Goal: Transaction & Acquisition: Purchase product/service

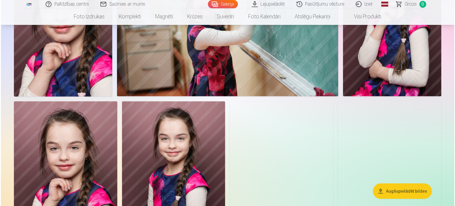
scroll to position [385, 0]
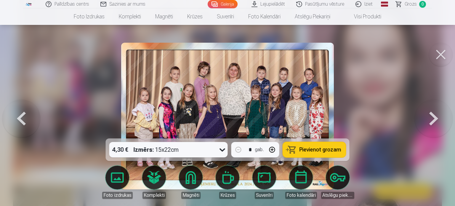
click at [309, 149] on span "Pievienot grozam" at bounding box center [320, 149] width 42 height 5
click at [439, 55] on button at bounding box center [441, 55] width 24 height 24
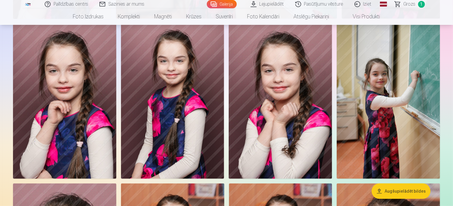
scroll to position [354, 0]
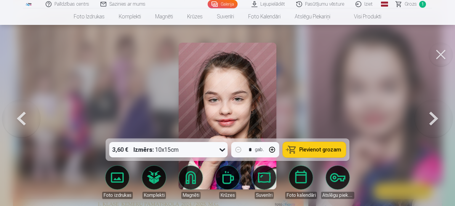
click at [323, 151] on span "Pievienot grozam" at bounding box center [320, 149] width 42 height 5
click at [437, 54] on button at bounding box center [441, 55] width 24 height 24
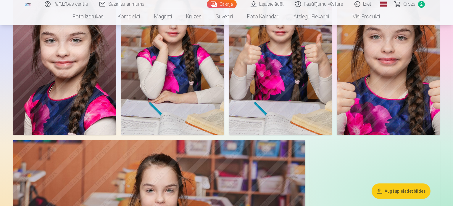
scroll to position [532, 0]
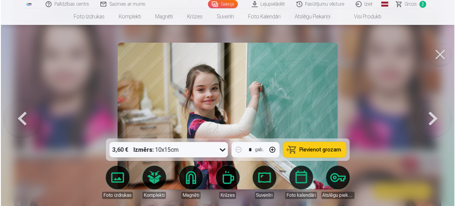
scroll to position [533, 0]
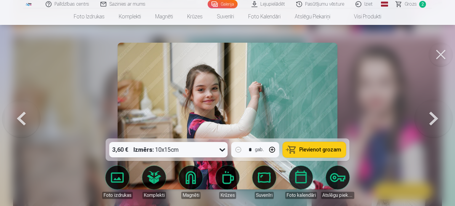
click at [319, 149] on span "Pievienot grozam" at bounding box center [320, 149] width 42 height 5
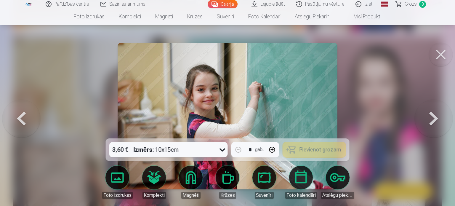
click at [434, 55] on button at bounding box center [441, 55] width 24 height 24
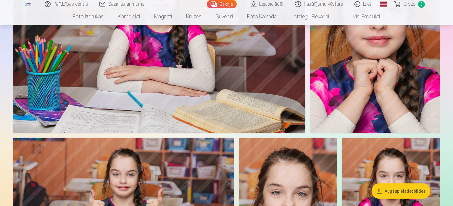
scroll to position [739, 0]
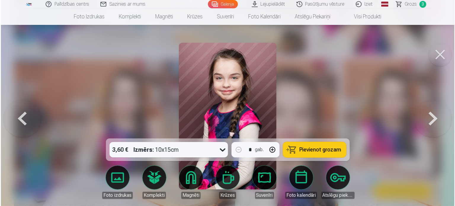
scroll to position [830, 0]
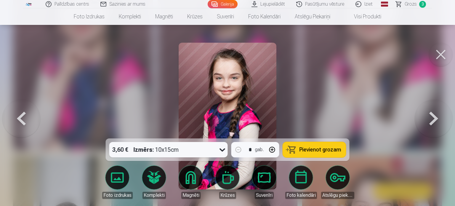
click at [319, 154] on button "Pievienot grozam" at bounding box center [314, 149] width 63 height 15
click at [434, 57] on button at bounding box center [441, 55] width 24 height 24
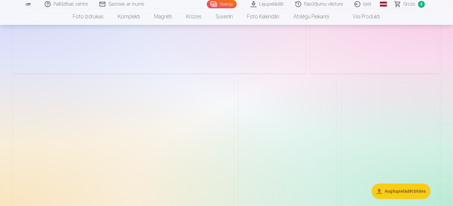
scroll to position [1716, 0]
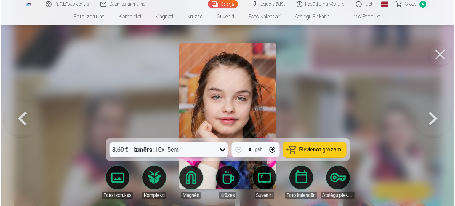
scroll to position [1722, 0]
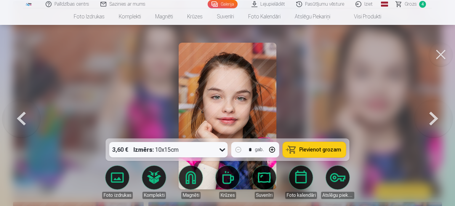
click at [306, 151] on span "Pievienot grozam" at bounding box center [320, 149] width 42 height 5
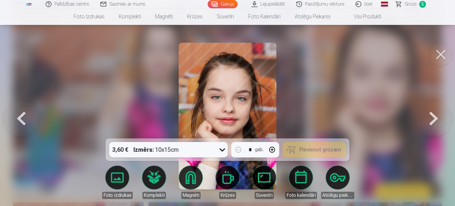
click at [444, 54] on button at bounding box center [441, 55] width 24 height 24
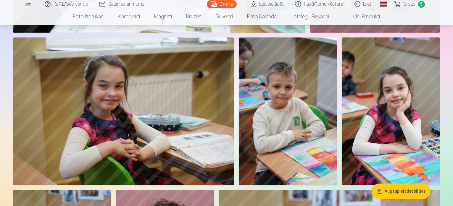
scroll to position [1687, 0]
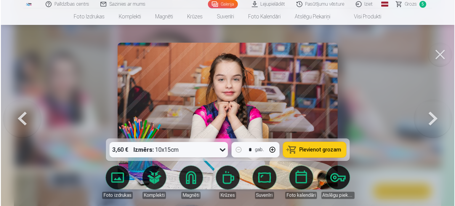
scroll to position [1930, 0]
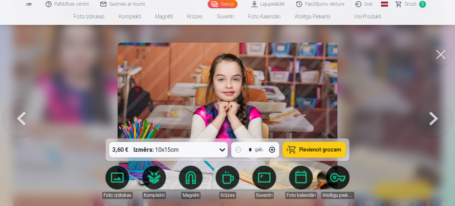
click at [308, 148] on span "Pievienot grozam" at bounding box center [320, 149] width 42 height 5
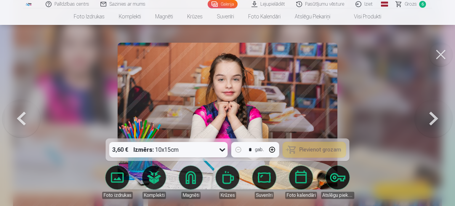
click at [439, 52] on button at bounding box center [441, 55] width 24 height 24
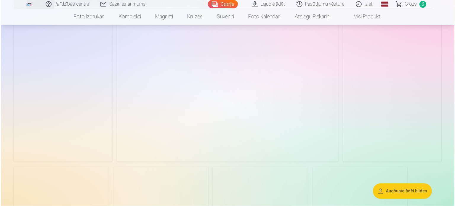
scroll to position [3256, 0]
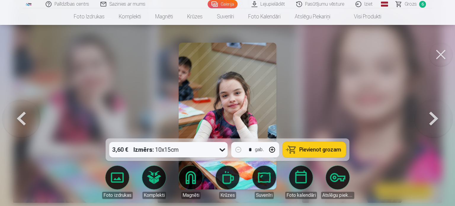
click at [439, 52] on button at bounding box center [441, 55] width 24 height 24
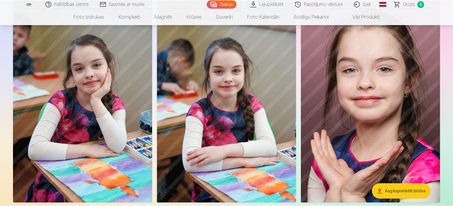
scroll to position [3246, 0]
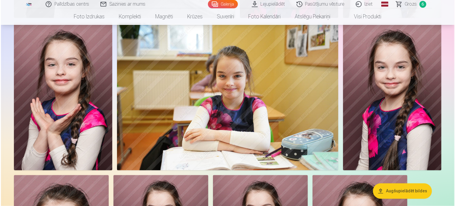
scroll to position [3256, 0]
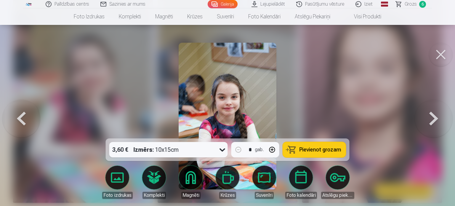
click at [437, 54] on button at bounding box center [441, 55] width 24 height 24
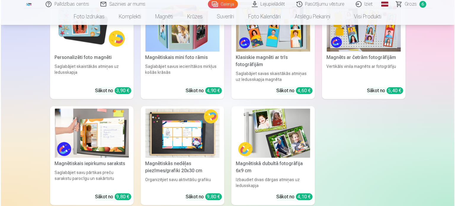
scroll to position [4075, 0]
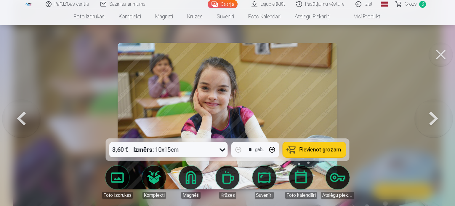
click at [271, 149] on button "button" at bounding box center [272, 149] width 14 height 14
click at [271, 148] on button "button" at bounding box center [272, 149] width 14 height 14
click at [330, 153] on button "Pievienot grozam" at bounding box center [314, 149] width 63 height 15
type input "*"
click at [444, 55] on button at bounding box center [441, 55] width 24 height 24
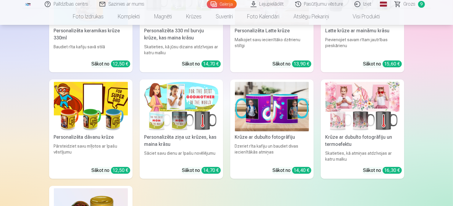
scroll to position [4269, 0]
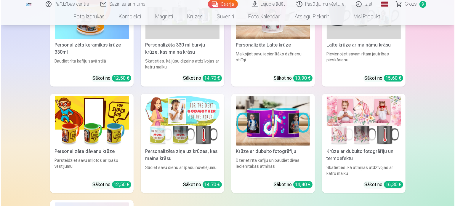
scroll to position [4283, 0]
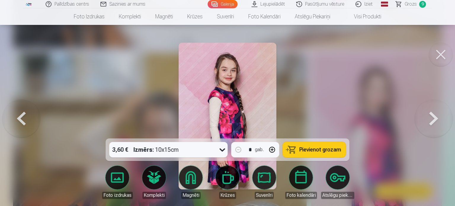
click at [311, 150] on span "Pievienot grozam" at bounding box center [320, 149] width 42 height 5
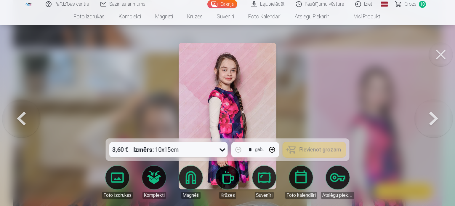
click at [437, 61] on button at bounding box center [441, 55] width 24 height 24
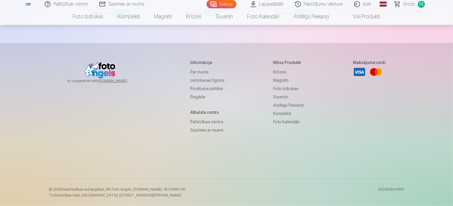
scroll to position [5424, 0]
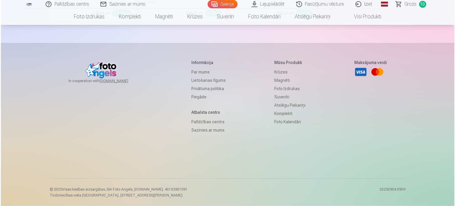
scroll to position [5441, 0]
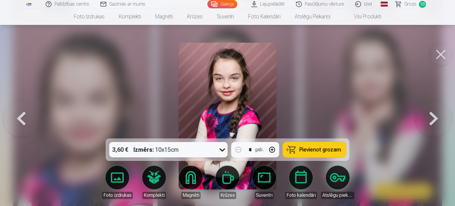
click at [301, 150] on span "Pievienot grozam" at bounding box center [320, 149] width 42 height 5
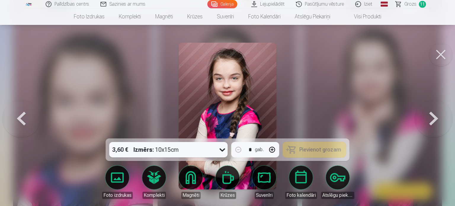
click at [439, 60] on button at bounding box center [441, 55] width 24 height 24
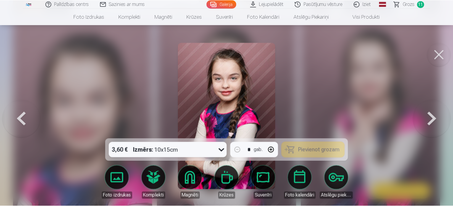
scroll to position [5424, 0]
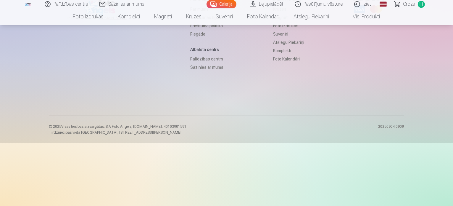
click at [412, 7] on span "Grozs" at bounding box center [410, 4] width 12 height 7
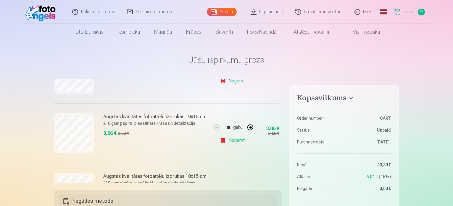
scroll to position [326, 0]
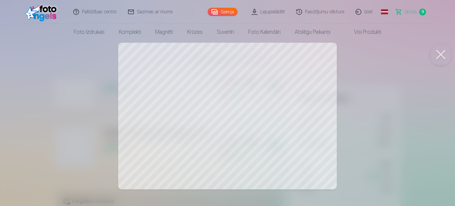
click at [437, 53] on button at bounding box center [441, 55] width 24 height 24
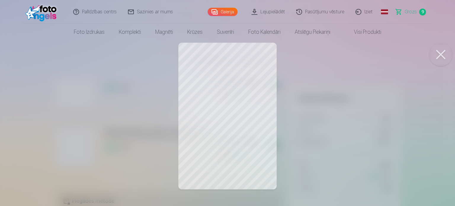
click at [435, 58] on button at bounding box center [441, 55] width 24 height 24
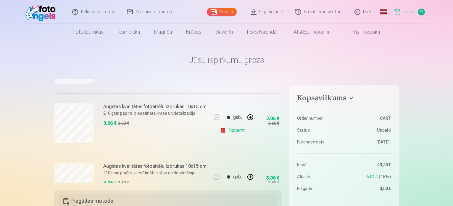
scroll to position [237, 0]
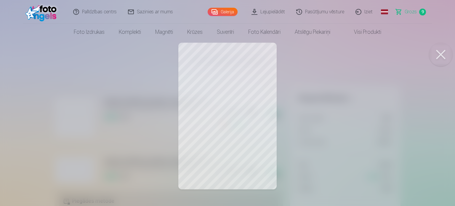
click at [435, 51] on button at bounding box center [441, 55] width 24 height 24
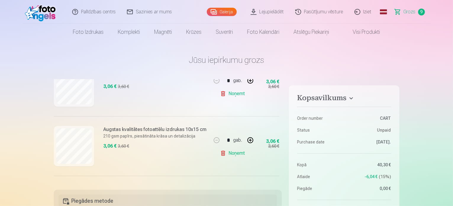
scroll to position [148, 0]
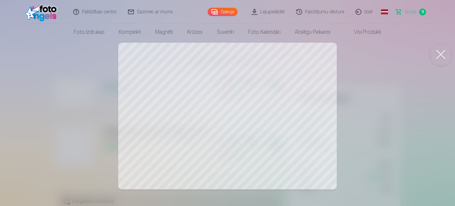
click at [438, 52] on button at bounding box center [441, 55] width 24 height 24
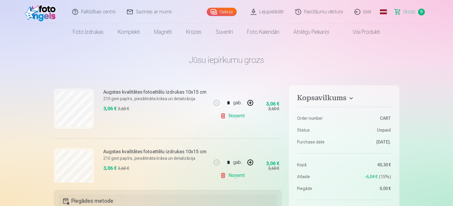
scroll to position [118, 0]
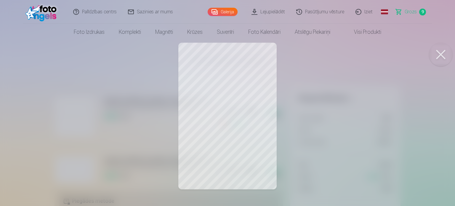
click at [439, 56] on button at bounding box center [441, 55] width 24 height 24
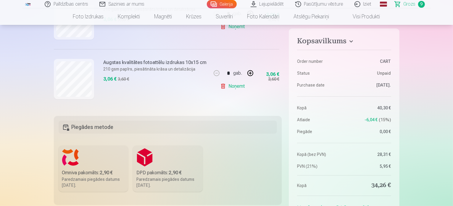
scroll to position [89, 0]
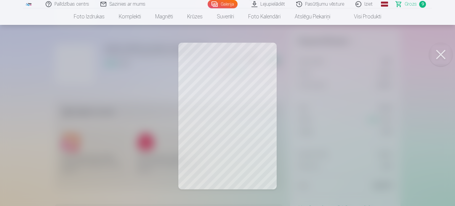
click at [437, 56] on button at bounding box center [441, 55] width 24 height 24
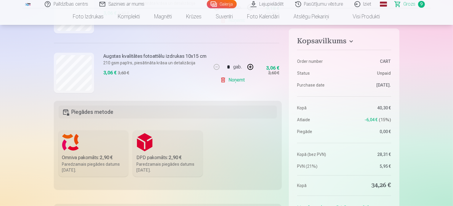
scroll to position [441, 0]
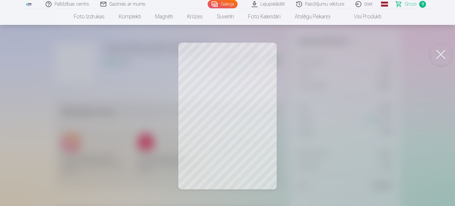
click at [440, 50] on button at bounding box center [441, 55] width 24 height 24
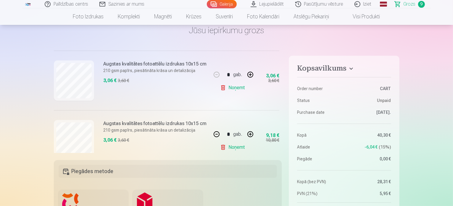
scroll to position [352, 0]
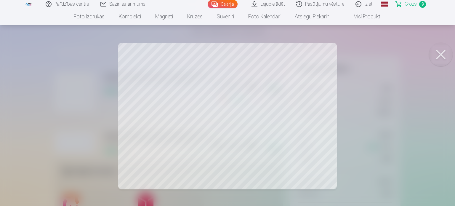
click at [434, 55] on button at bounding box center [441, 55] width 24 height 24
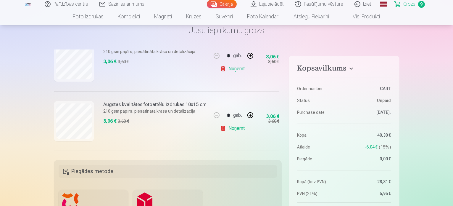
scroll to position [233, 0]
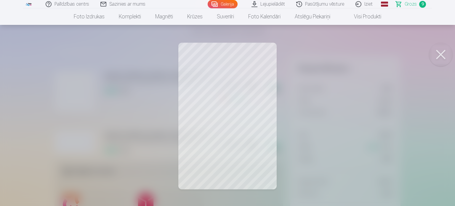
click at [435, 52] on button at bounding box center [441, 55] width 24 height 24
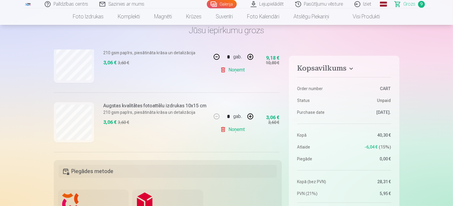
scroll to position [441, 0]
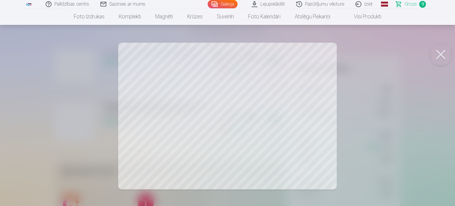
click at [434, 57] on button at bounding box center [441, 55] width 24 height 24
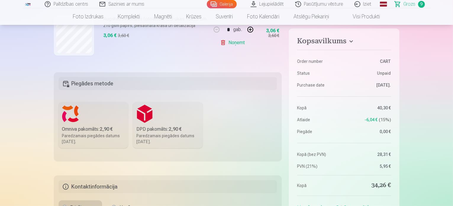
scroll to position [118, 0]
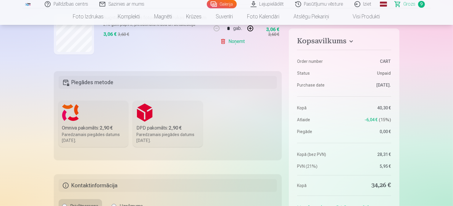
click at [72, 133] on div "Paredzamais piegādes datums [DATE]." at bounding box center [93, 137] width 63 height 12
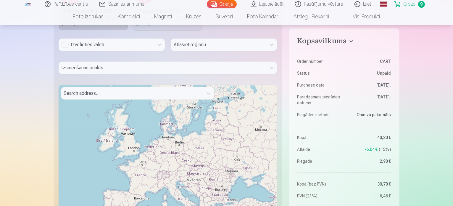
scroll to position [237, 0]
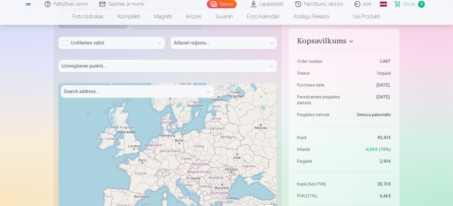
click at [98, 40] on div "Izvēlieties valsti" at bounding box center [107, 42] width 90 height 7
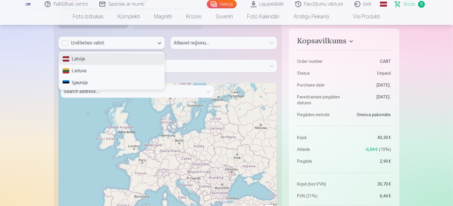
click at [89, 59] on div "Latvija" at bounding box center [112, 59] width 106 height 12
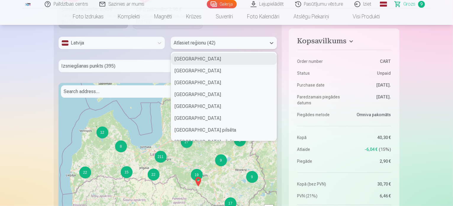
click at [201, 43] on div at bounding box center [219, 43] width 90 height 8
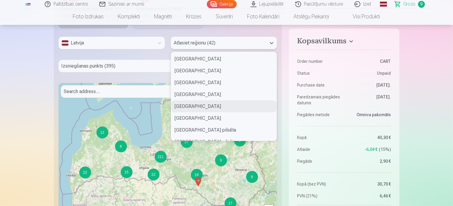
type input "*"
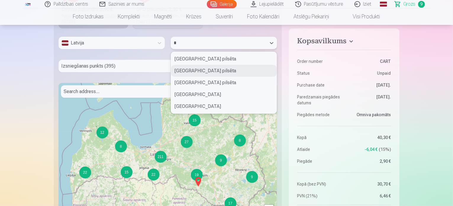
click at [191, 70] on div "[GEOGRAPHIC_DATA] pilsēta" at bounding box center [224, 71] width 106 height 12
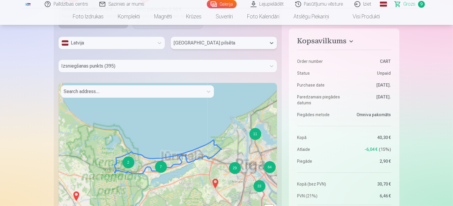
click at [138, 66] on div at bounding box center [163, 66] width 202 height 8
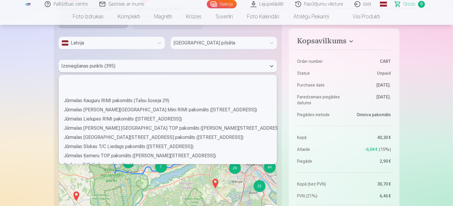
scroll to position [859, 0]
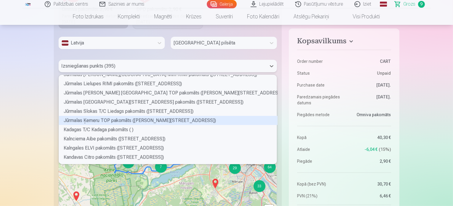
click at [93, 122] on div "Jūrmalas Ķemeru TOP pakomāts ([PERSON_NAME][STREET_ADDRESS])" at bounding box center [168, 120] width 219 height 9
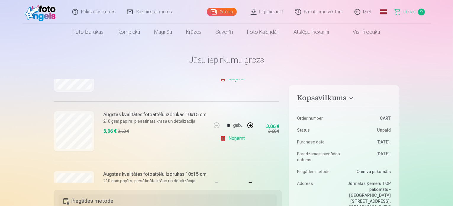
scroll to position [174, 0]
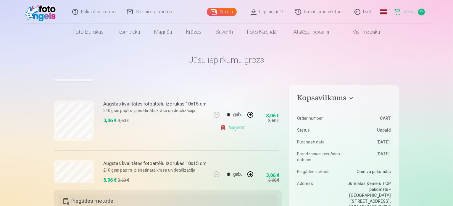
click at [232, 128] on link "Noņemt" at bounding box center [233, 128] width 27 height 12
type input "*"
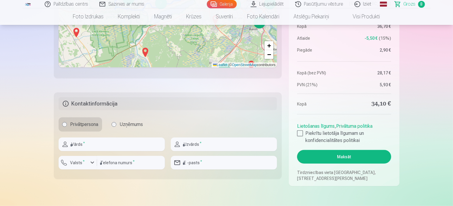
scroll to position [415, 0]
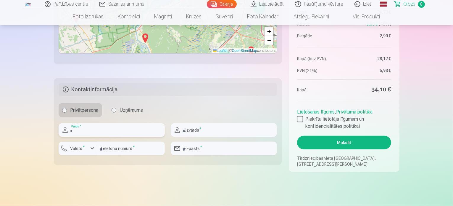
click at [102, 125] on input "text" at bounding box center [112, 130] width 106 height 14
type input "*"
type input "****"
drag, startPoint x: 210, startPoint y: 132, endPoint x: 206, endPoint y: 128, distance: 5.9
click at [210, 132] on input "text" at bounding box center [224, 130] width 106 height 14
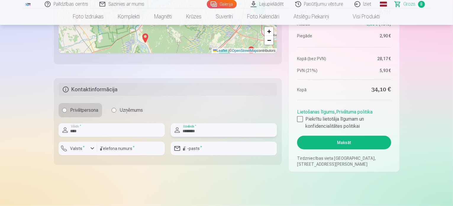
type input "********"
click at [77, 150] on label "Valsts *" at bounding box center [77, 148] width 19 height 6
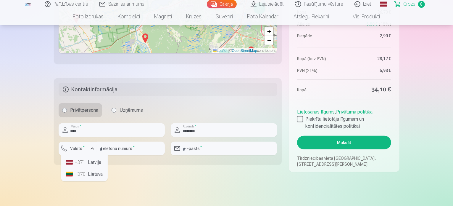
drag, startPoint x: 84, startPoint y: 163, endPoint x: 86, endPoint y: 161, distance: 3.2
click at [84, 163] on div "+371" at bounding box center [81, 162] width 12 height 7
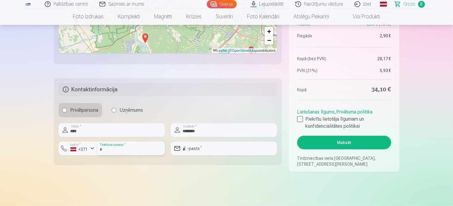
click at [117, 147] on input "number" at bounding box center [131, 149] width 68 height 14
type input "********"
type input "**********"
click at [205, 150] on input "email" at bounding box center [224, 149] width 106 height 14
type input "**********"
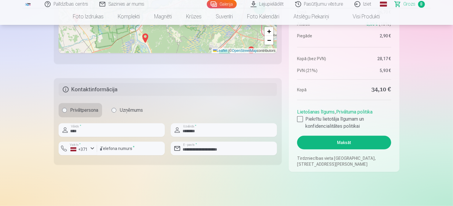
click at [263, 110] on div "Privātpersona Uzņēmums" at bounding box center [168, 110] width 219 height 14
click at [140, 156] on div at bounding box center [131, 157] width 68 height 5
click at [301, 119] on div at bounding box center [300, 119] width 6 height 6
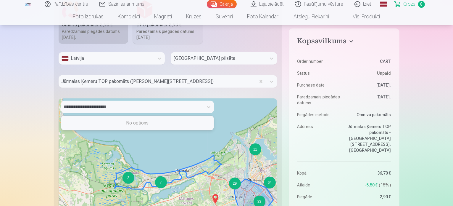
scroll to position [207, 0]
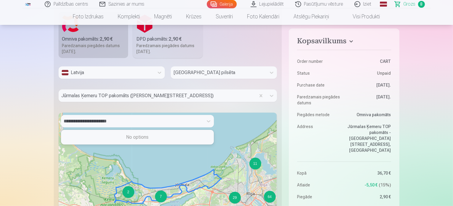
click at [193, 121] on div "**********" at bounding box center [132, 121] width 137 height 8
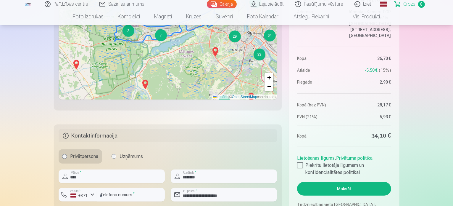
scroll to position [385, 0]
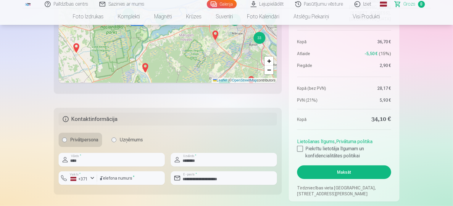
click at [121, 185] on div at bounding box center [131, 187] width 68 height 5
click at [191, 179] on input "**********" at bounding box center [224, 178] width 106 height 14
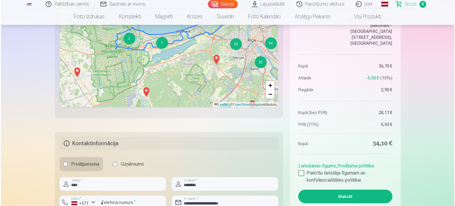
scroll to position [474, 0]
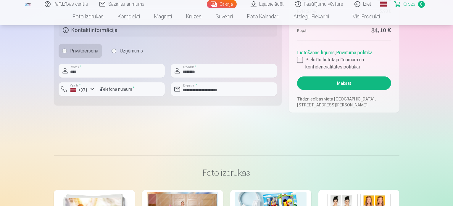
click at [335, 79] on button "Maksāt" at bounding box center [344, 83] width 94 height 14
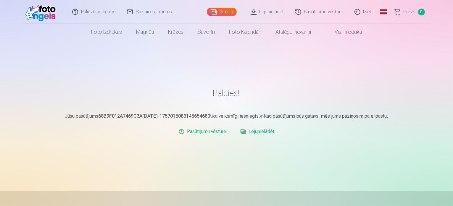
drag, startPoint x: 65, startPoint y: 57, endPoint x: 69, endPoint y: 46, distance: 11.5
click at [64, 57] on div "Paldies! Jūsu pasūtījums 68B9F012A7469C3A7DEC1923-1757016083145654680 tika veik…" at bounding box center [226, 177] width 355 height 354
click at [266, 133] on link "Lejupielādēt" at bounding box center [257, 132] width 39 height 12
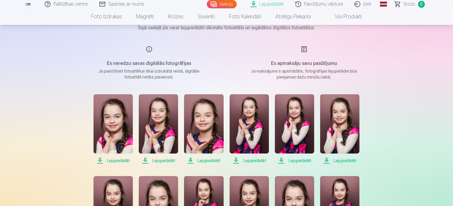
scroll to position [59, 0]
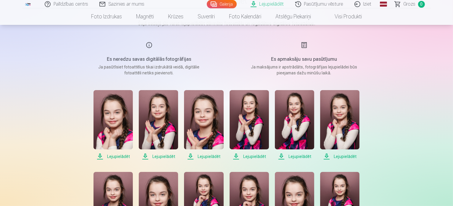
click at [116, 155] on span "Lejupielādēt" at bounding box center [113, 156] width 39 height 7
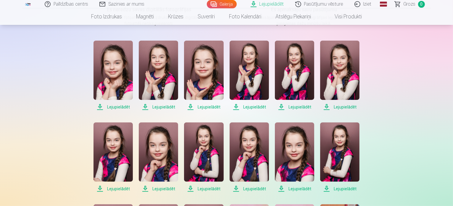
scroll to position [148, 0]
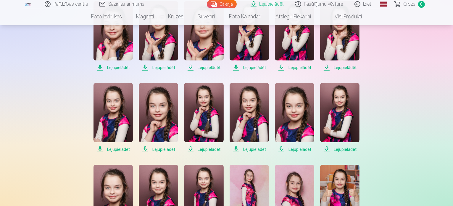
click at [109, 128] on img at bounding box center [113, 112] width 39 height 59
click at [345, 115] on img at bounding box center [339, 112] width 39 height 59
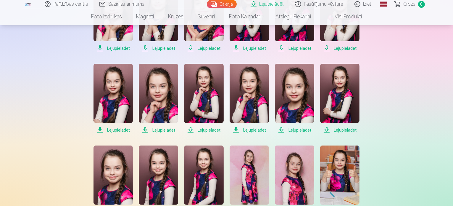
scroll to position [178, 0]
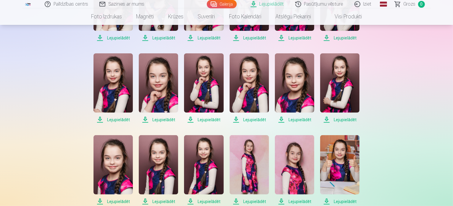
click at [299, 120] on span "Lejupielādēt" at bounding box center [294, 119] width 39 height 7
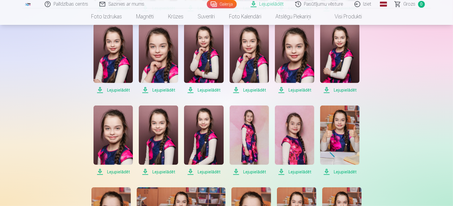
scroll to position [237, 0]
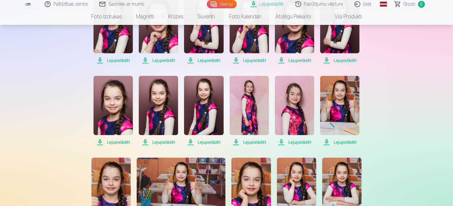
click at [107, 126] on img at bounding box center [113, 105] width 39 height 59
click at [204, 121] on img at bounding box center [203, 105] width 39 height 59
click at [253, 117] on img at bounding box center [249, 105] width 39 height 59
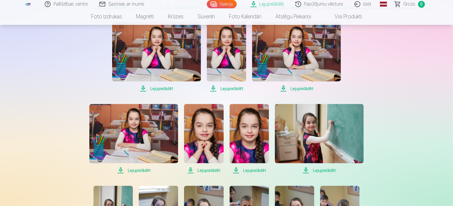
scroll to position [474, 0]
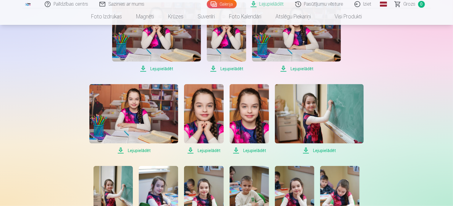
click at [128, 136] on img at bounding box center [133, 113] width 89 height 59
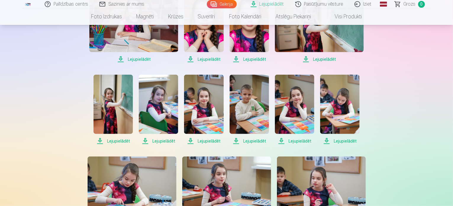
scroll to position [533, 0]
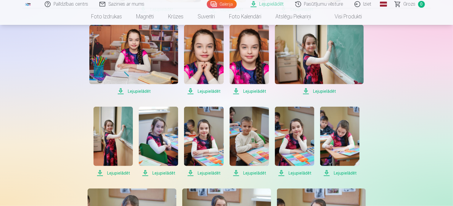
click at [204, 72] on img at bounding box center [203, 54] width 39 height 59
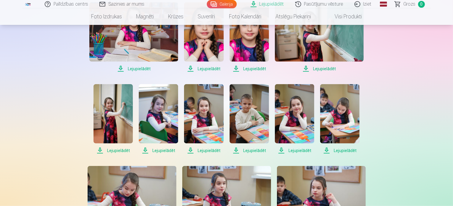
scroll to position [592, 0]
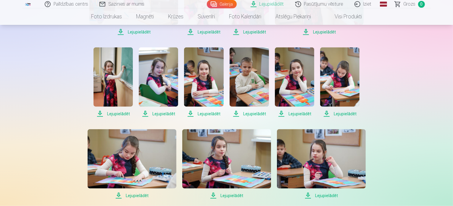
click at [109, 89] on img at bounding box center [113, 76] width 39 height 59
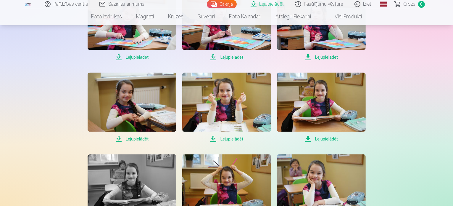
scroll to position [770, 0]
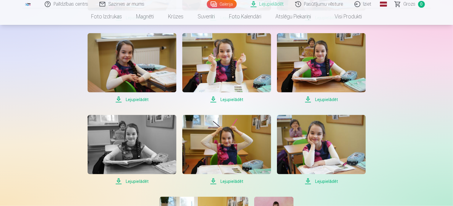
click at [315, 71] on img at bounding box center [321, 62] width 89 height 59
click at [127, 70] on img at bounding box center [132, 62] width 89 height 59
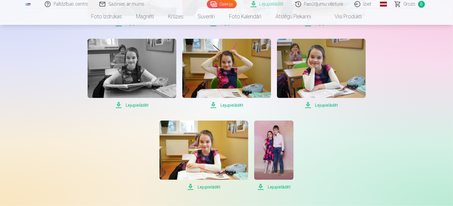
scroll to position [859, 0]
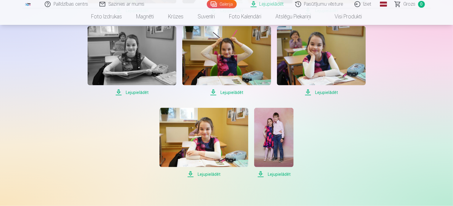
click at [323, 64] on img at bounding box center [321, 55] width 89 height 59
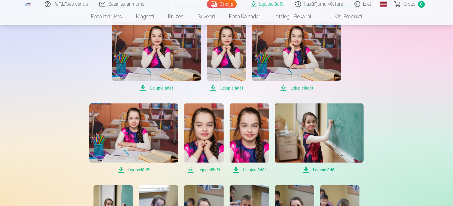
scroll to position [444, 0]
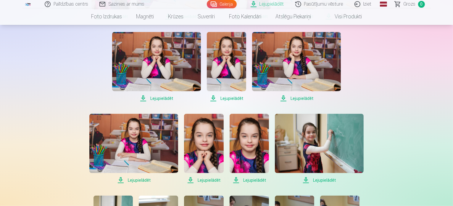
click at [126, 142] on img at bounding box center [133, 143] width 89 height 59
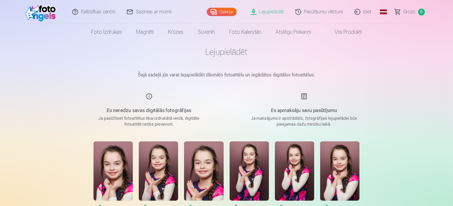
scroll to position [0, 0]
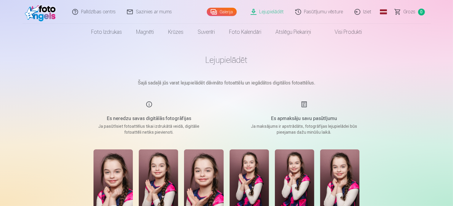
click at [44, 13] on img at bounding box center [42, 11] width 34 height 19
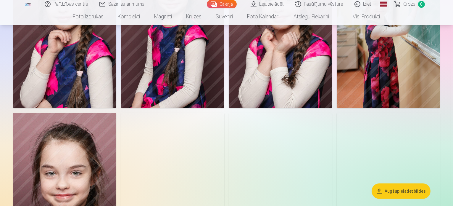
scroll to position [296, 0]
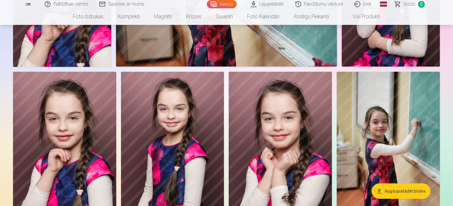
click at [367, 5] on link "Iziet" at bounding box center [363, 4] width 28 height 8
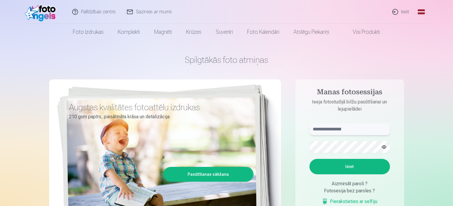
click at [346, 127] on input "text" at bounding box center [350, 129] width 81 height 12
type input "**********"
click at [313, 168] on button "Ieiet" at bounding box center [350, 166] width 81 height 15
